Goal: Task Accomplishment & Management: Complete application form

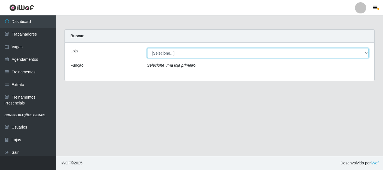
click at [366, 53] on select "[Selecione...] SuperFácil Atacado - [PERSON_NAME]" at bounding box center [258, 53] width 222 height 10
select select "399"
click at [147, 48] on select "[Selecione...] SuperFácil Atacado - [PERSON_NAME]" at bounding box center [258, 53] width 222 height 10
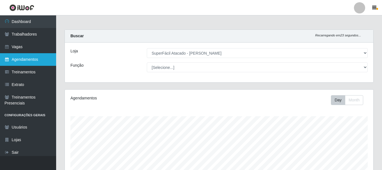
click at [27, 59] on link "Agendamentos" at bounding box center [28, 59] width 56 height 13
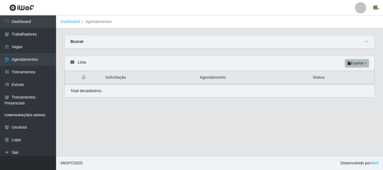
click at [352, 65] on button "Exportar" at bounding box center [358, 64] width 24 height 8
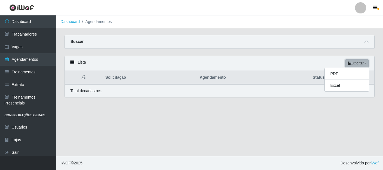
click at [352, 65] on button "Exportar" at bounding box center [358, 64] width 24 height 8
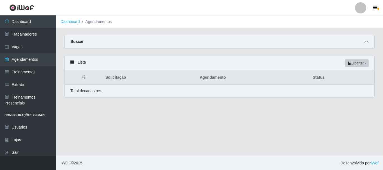
click at [367, 42] on icon at bounding box center [367, 42] width 4 height 4
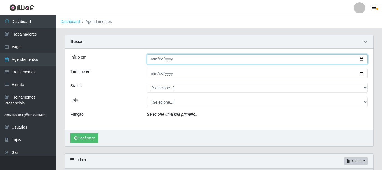
click at [360, 60] on input "Início em" at bounding box center [257, 59] width 221 height 10
type input "[DATE]"
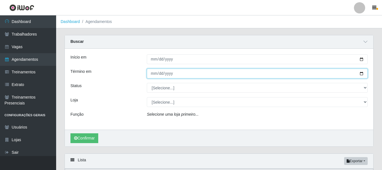
click at [362, 72] on input "Término em" at bounding box center [257, 74] width 221 height 10
type input "[DATE]"
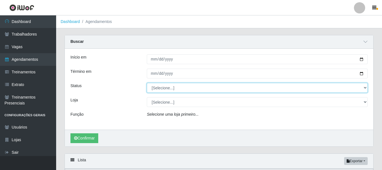
click at [365, 88] on select "[Selecione...] AGENDADO AGUARDANDO LIBERAR EM ANDAMENTO EM REVISÃO FINALIZADO C…" at bounding box center [257, 88] width 221 height 10
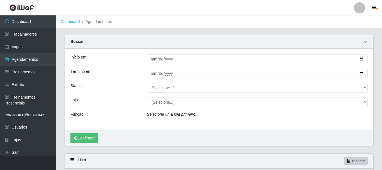
click at [257, 43] on div "Buscar" at bounding box center [219, 41] width 308 height 13
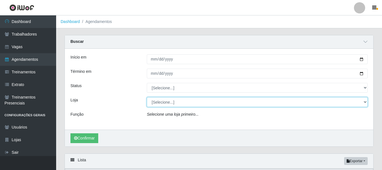
click at [364, 101] on select "[Selecione...] SuperFácil Atacado - [PERSON_NAME]" at bounding box center [257, 102] width 221 height 10
select select "399"
click at [147, 98] on select "[Selecione...] SuperFácil Atacado - [PERSON_NAME]" at bounding box center [257, 102] width 221 height 10
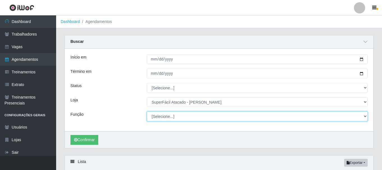
click at [363, 117] on select "[Selecione...] Embalador Embalador + Embalador ++ Operador de Caixa Operador de…" at bounding box center [257, 117] width 221 height 10
select select "24"
click at [147, 112] on select "[Selecione...] Embalador Embalador + Embalador ++ Operador de Caixa Operador de…" at bounding box center [257, 117] width 221 height 10
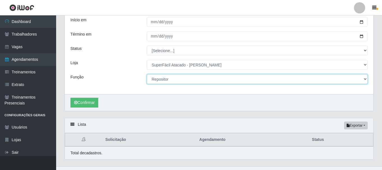
scroll to position [48, 0]
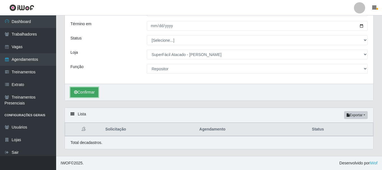
click at [88, 93] on button "Confirmar" at bounding box center [84, 93] width 28 height 10
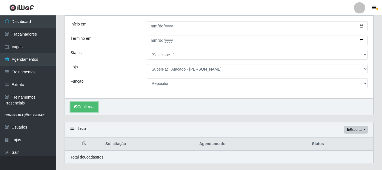
scroll to position [20, 0]
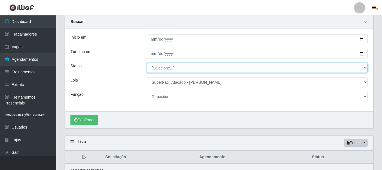
click at [365, 67] on select "[Selecione...] AGENDADO AGUARDANDO LIBERAR EM ANDAMENTO EM REVISÃO FINALIZADO C…" at bounding box center [257, 68] width 221 height 10
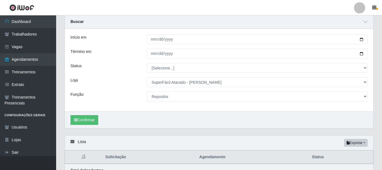
click at [113, 51] on div "Término em" at bounding box center [104, 54] width 76 height 10
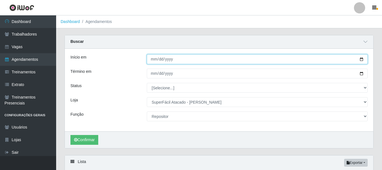
click at [362, 59] on input "[DATE]" at bounding box center [257, 59] width 221 height 10
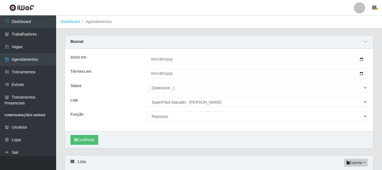
click at [267, 82] on div "Início em [DATE] Término em [DATE] Status [Selecione...] AGENDADO AGUARDANDO LI…" at bounding box center [219, 90] width 308 height 83
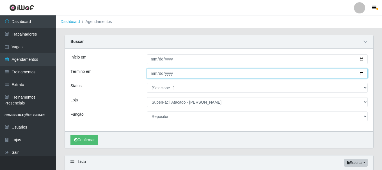
click at [360, 75] on input "[DATE]" at bounding box center [257, 74] width 221 height 10
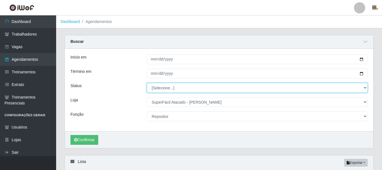
click at [285, 90] on select "[Selecione...] AGENDADO AGUARDANDO LIBERAR EM ANDAMENTO EM REVISÃO FINALIZADO C…" at bounding box center [257, 88] width 221 height 10
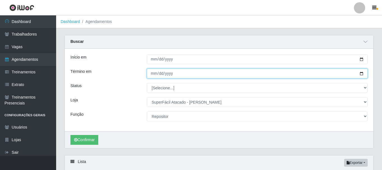
click at [294, 74] on input "[DATE]" at bounding box center [257, 74] width 221 height 10
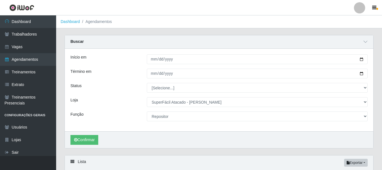
click at [275, 20] on ol "Dashboard Agendamentos" at bounding box center [219, 21] width 326 height 13
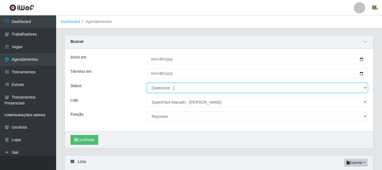
click at [364, 88] on select "[Selecione...] AGENDADO AGUARDANDO LIBERAR EM ANDAMENTO EM REVISÃO FINALIZADO C…" at bounding box center [257, 88] width 221 height 10
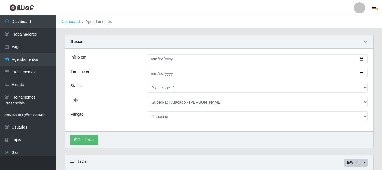
click at [211, 23] on ol "Dashboard Agendamentos" at bounding box center [219, 21] width 326 height 13
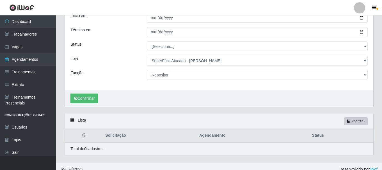
scroll to position [48, 0]
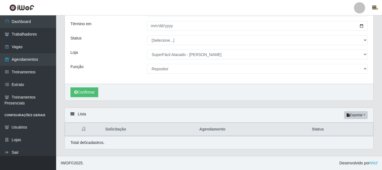
click at [71, 114] on icon at bounding box center [72, 114] width 4 height 4
click at [82, 114] on div "Lista Exportar PDF Excel" at bounding box center [219, 115] width 308 height 15
click at [85, 92] on button "Confirmar" at bounding box center [84, 93] width 28 height 10
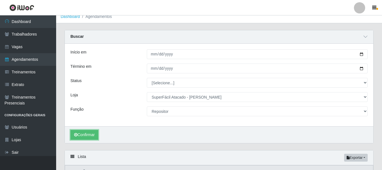
scroll to position [0, 0]
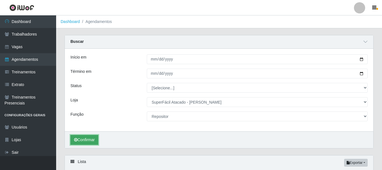
click at [86, 141] on button "Confirmar" at bounding box center [84, 140] width 28 height 10
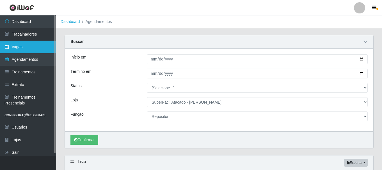
click at [26, 48] on link "Vagas" at bounding box center [28, 47] width 56 height 13
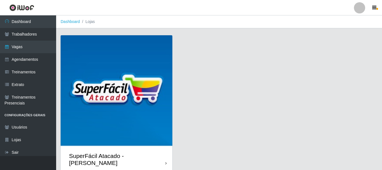
click at [111, 133] on img at bounding box center [117, 91] width 112 height 112
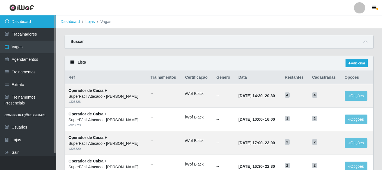
click at [39, 23] on link "Dashboard" at bounding box center [28, 21] width 56 height 13
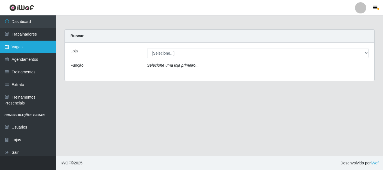
click at [30, 50] on link "Vagas" at bounding box center [28, 47] width 56 height 13
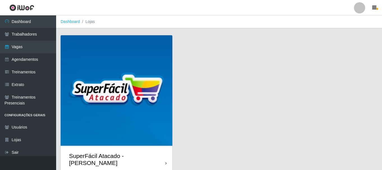
click at [101, 154] on div "SuperFácil Atacado - [PERSON_NAME]" at bounding box center [117, 160] width 96 height 14
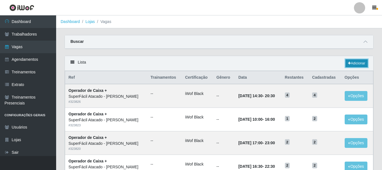
click at [354, 62] on link "Adicionar" at bounding box center [357, 64] width 22 height 8
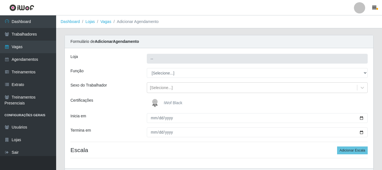
type input "SuperFácil Atacado - [PERSON_NAME]"
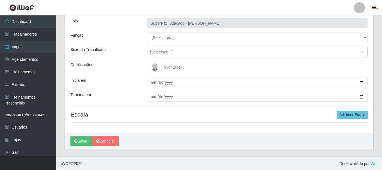
scroll to position [36, 0]
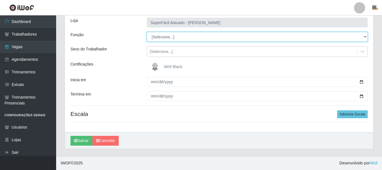
click at [156, 37] on select "[Selecione...] Embalador Embalador + Embalador ++ Operador de Caixa Operador de…" at bounding box center [257, 37] width 221 height 10
select select "24"
click at [147, 32] on select "[Selecione...] Embalador Embalador + Embalador ++ Operador de Caixa Operador de…" at bounding box center [257, 37] width 221 height 10
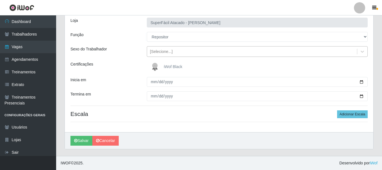
click at [160, 51] on div "[Selecione...]" at bounding box center [161, 52] width 23 height 6
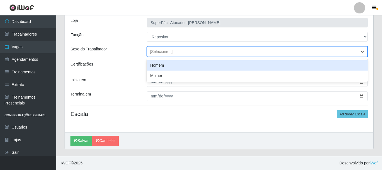
click at [161, 67] on div "Homem" at bounding box center [257, 65] width 221 height 10
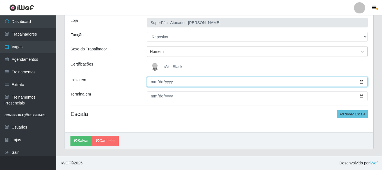
click at [151, 82] on input "Inicia em" at bounding box center [257, 82] width 221 height 10
type input "[DATE]"
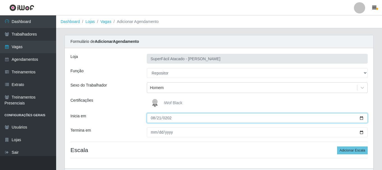
scroll to position [28, 0]
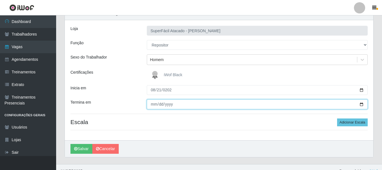
click at [152, 105] on input "Termina em" at bounding box center [257, 105] width 221 height 10
type input "[DATE]"
click at [154, 105] on input "[DATE]" at bounding box center [257, 105] width 221 height 10
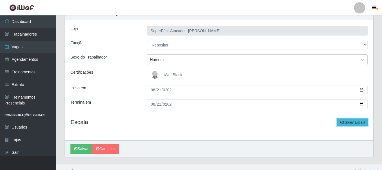
click at [351, 124] on button "Adicionar Escala" at bounding box center [352, 123] width 31 height 8
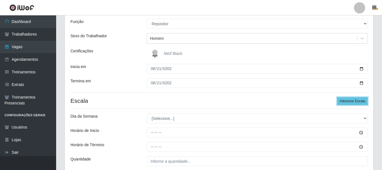
scroll to position [84, 0]
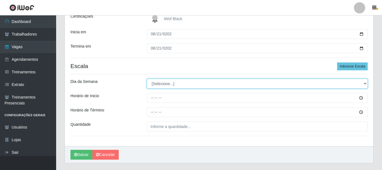
click at [157, 85] on select "[Selecione...] Segunda Terça Quarta Quinta Sexta Sábado Domingo" at bounding box center [257, 84] width 221 height 10
select select "4"
click at [147, 79] on select "[Selecione...] Segunda Terça Quarta Quinta Sexta Sábado Domingo" at bounding box center [257, 84] width 221 height 10
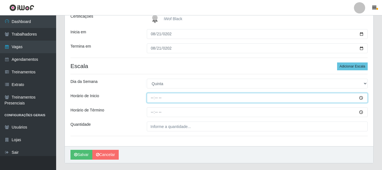
click at [150, 98] on input "Horário de Inicio" at bounding box center [257, 98] width 221 height 10
type input "23:00"
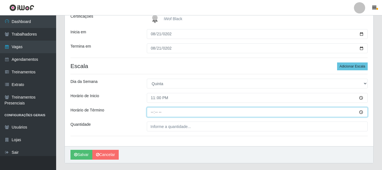
click at [149, 113] on input "Horário de Término" at bounding box center [257, 113] width 221 height 10
type input "05:00"
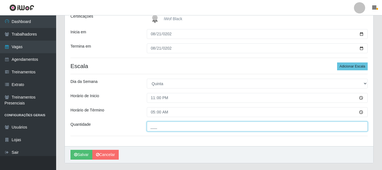
click at [157, 128] on input "___" at bounding box center [257, 127] width 221 height 10
type input "2__"
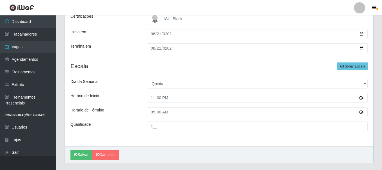
click at [127, 87] on div "Dia da Semana" at bounding box center [104, 84] width 76 height 10
click at [85, 155] on button "Salvar" at bounding box center [81, 155] width 22 height 10
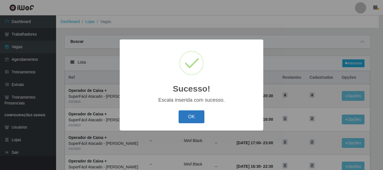
click at [198, 116] on button "OK" at bounding box center [192, 117] width 26 height 13
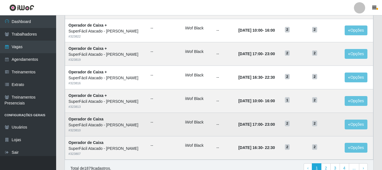
scroll to position [305, 0]
